Goal: Task Accomplishment & Management: Manage account settings

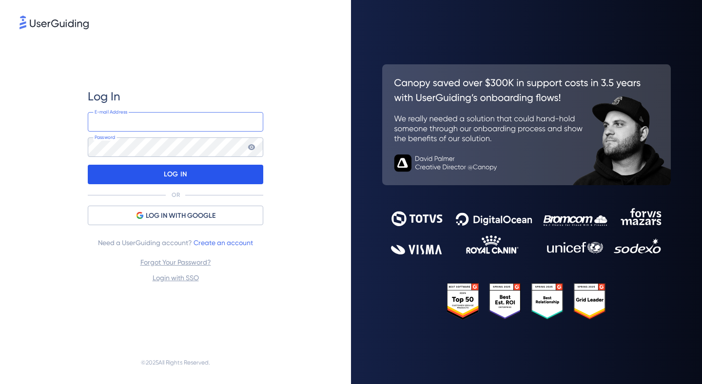
type input "[PERSON_NAME][EMAIL_ADDRESS][DOMAIN_NAME]"
click at [179, 172] on p "LOG IN" at bounding box center [175, 175] width 23 height 16
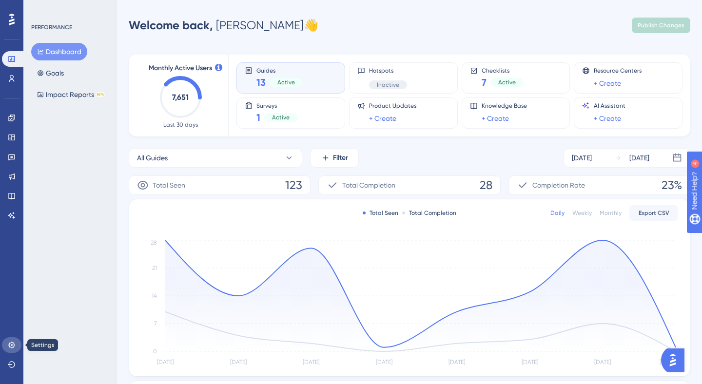
click at [13, 340] on link at bounding box center [12, 345] width 20 height 16
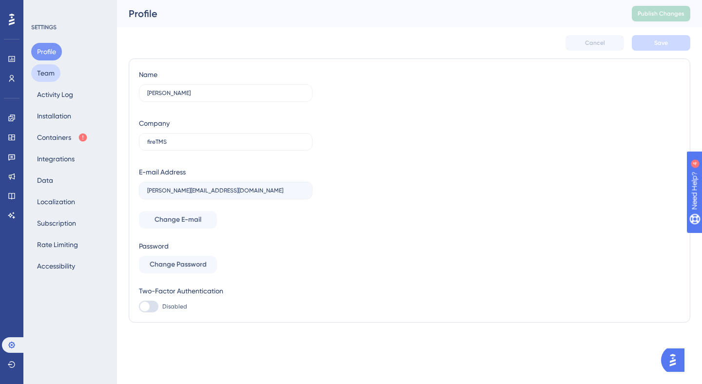
click at [39, 71] on button "Team" at bounding box center [45, 73] width 29 height 18
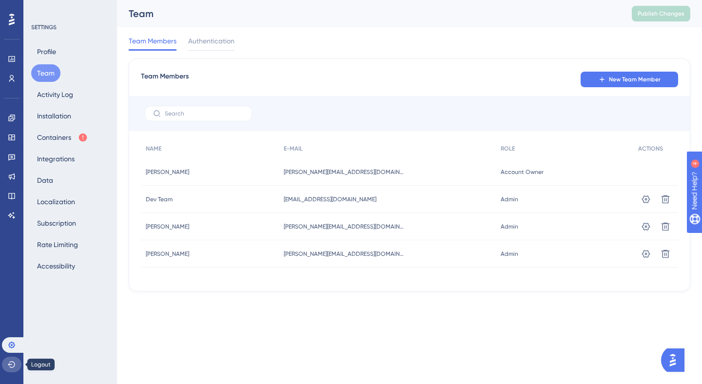
click at [16, 359] on button at bounding box center [12, 365] width 20 height 16
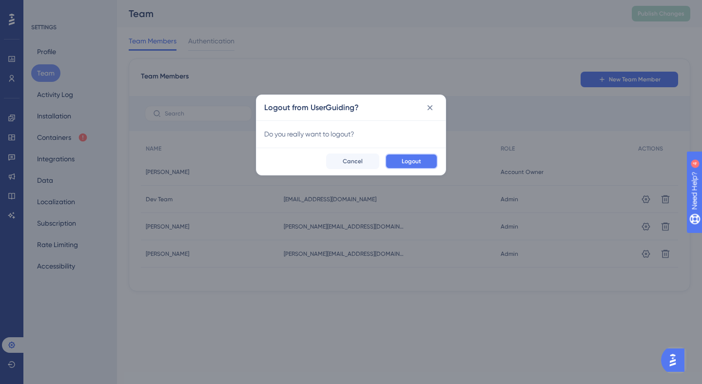
click at [402, 167] on button "Logout" at bounding box center [411, 162] width 53 height 16
